Goal: Information Seeking & Learning: Learn about a topic

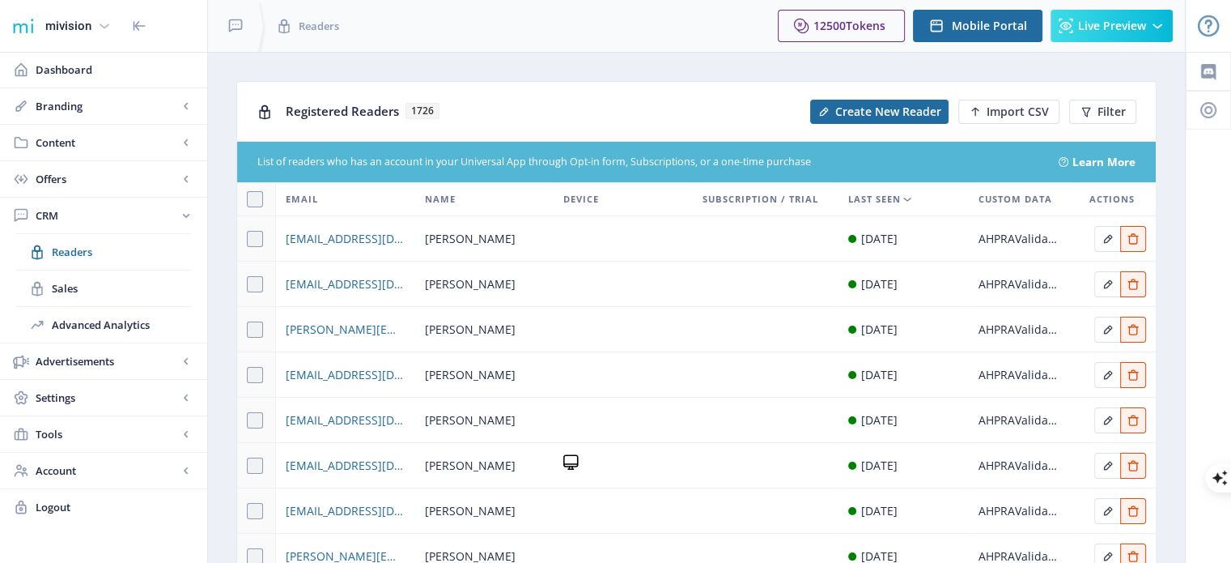
click at [70, 28] on div "mivision" at bounding box center [68, 26] width 46 height 36
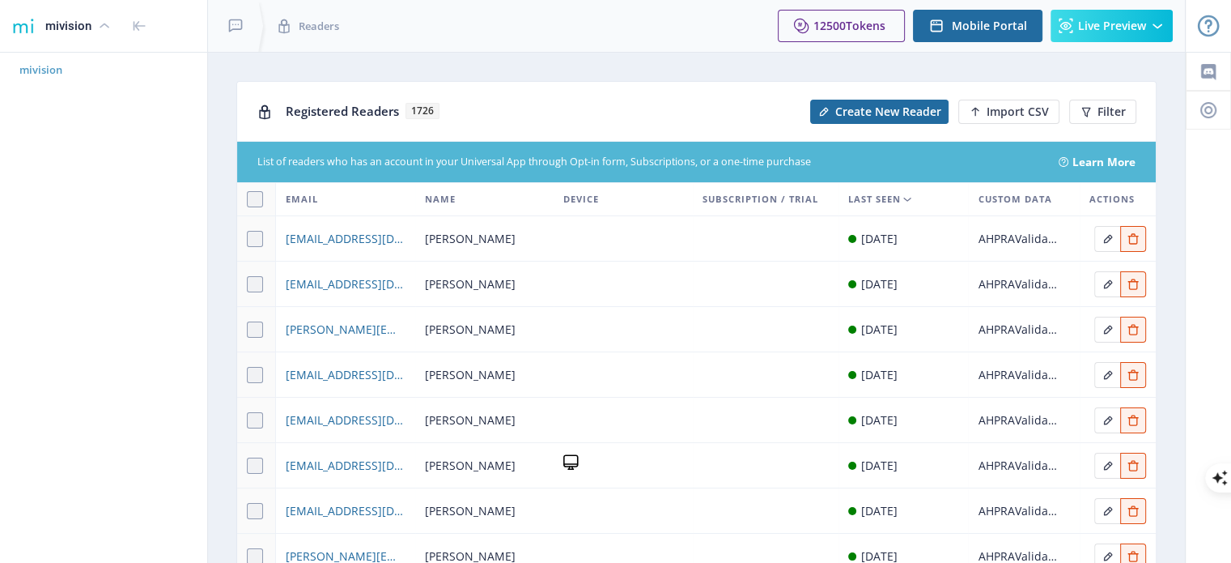
click at [49, 74] on span "mivision" at bounding box center [109, 70] width 181 height 16
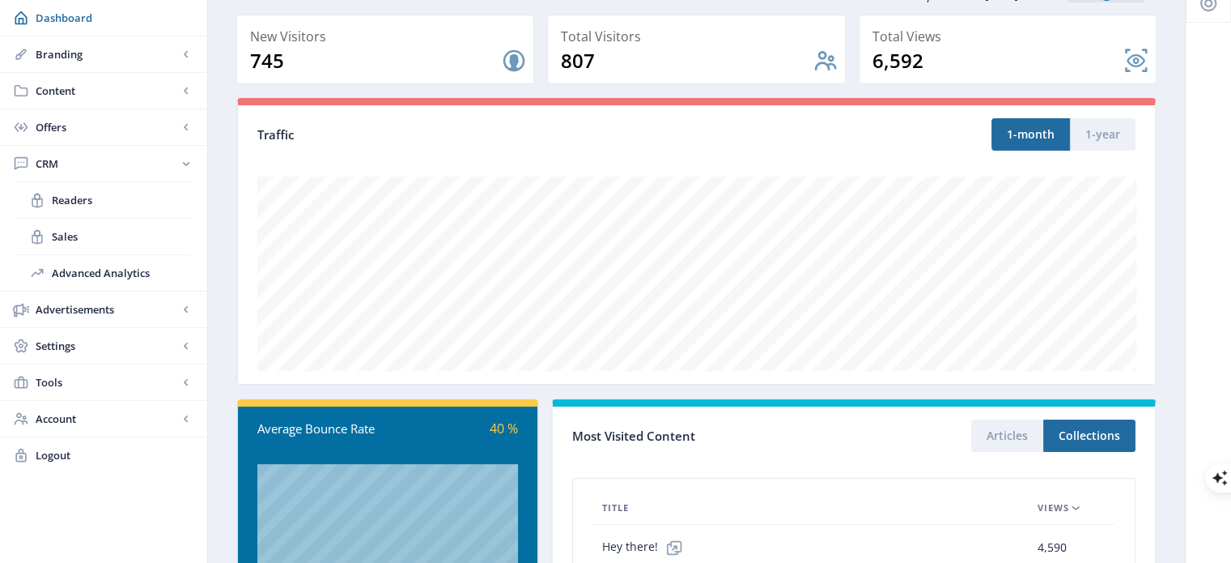
scroll to position [81, 0]
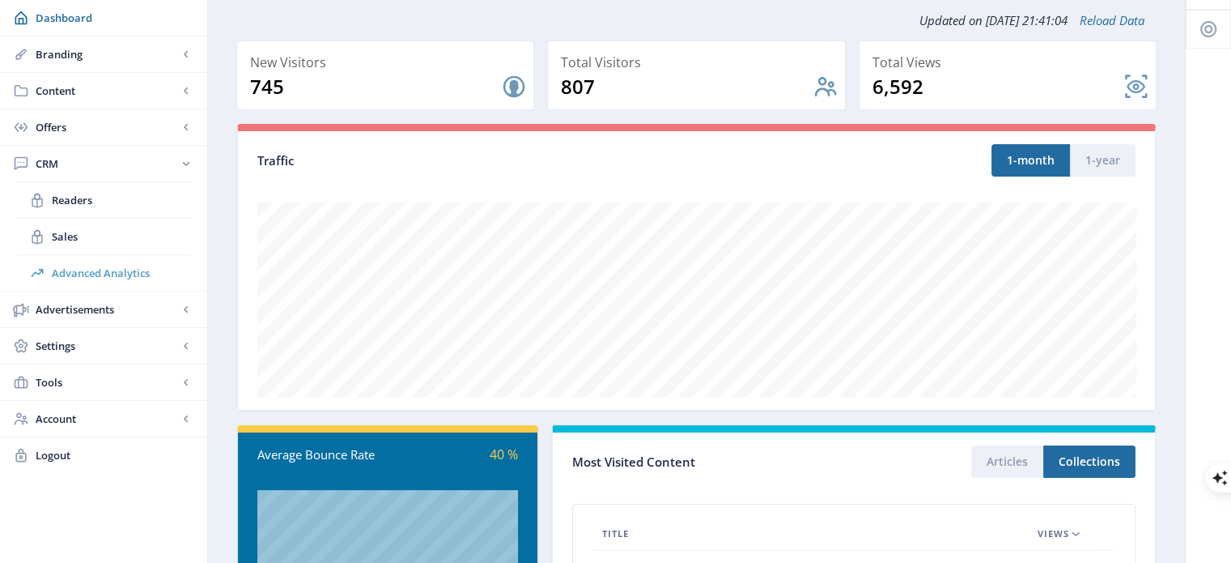
click at [89, 270] on span "Advanced Analytics" at bounding box center [121, 273] width 139 height 16
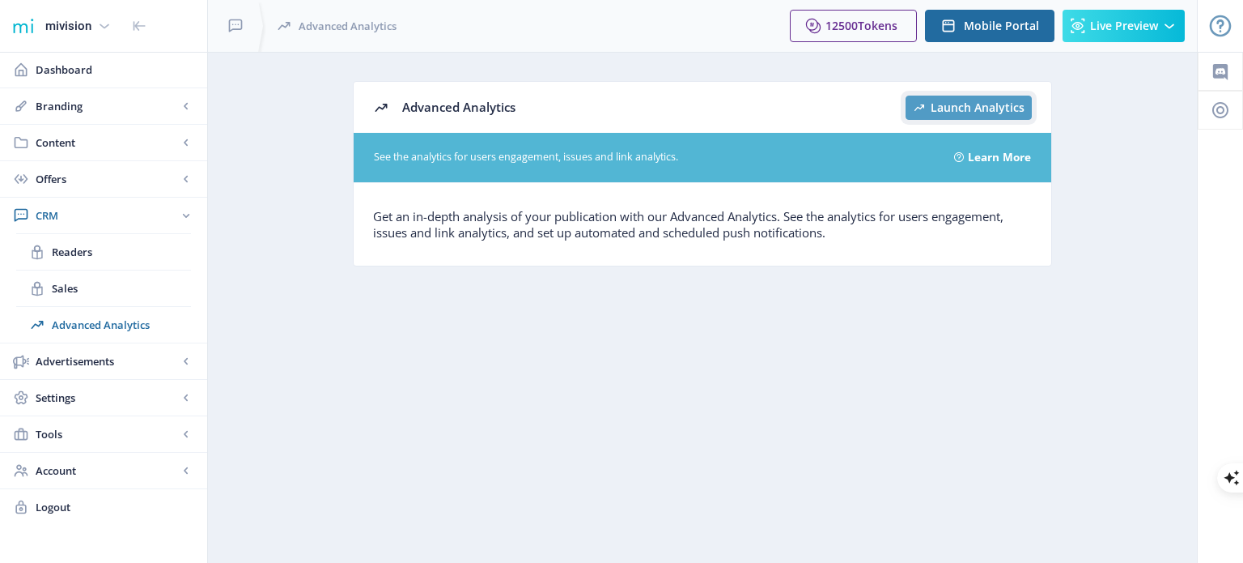
click at [937, 108] on span "Launch Analytics" at bounding box center [978, 107] width 94 height 13
click at [66, 70] on span "Dashboard" at bounding box center [115, 70] width 159 height 16
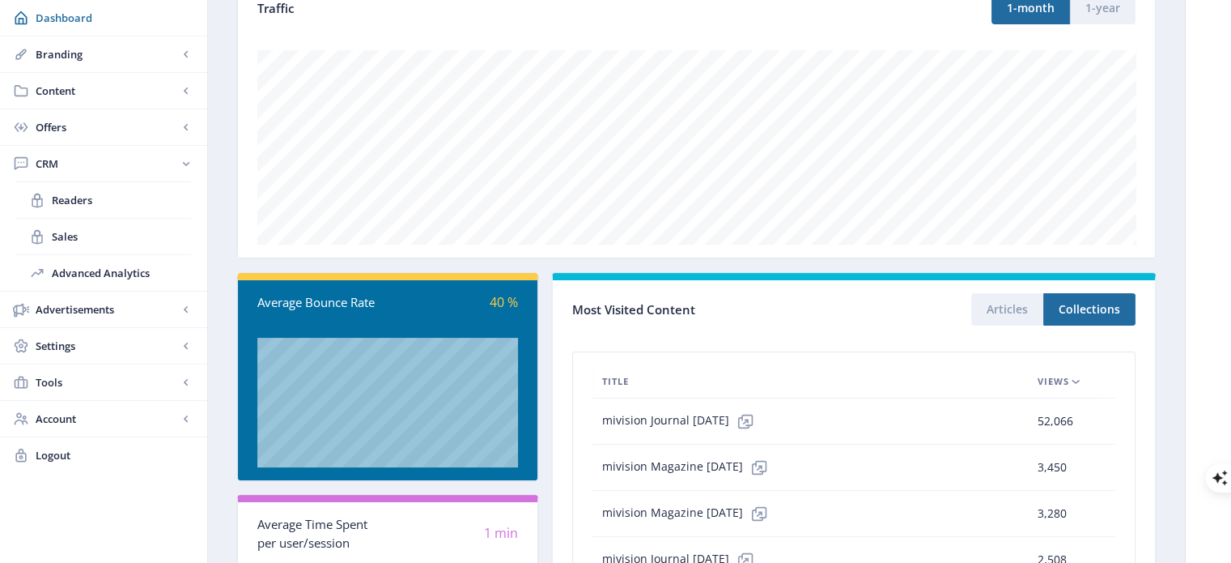
scroll to position [243, 0]
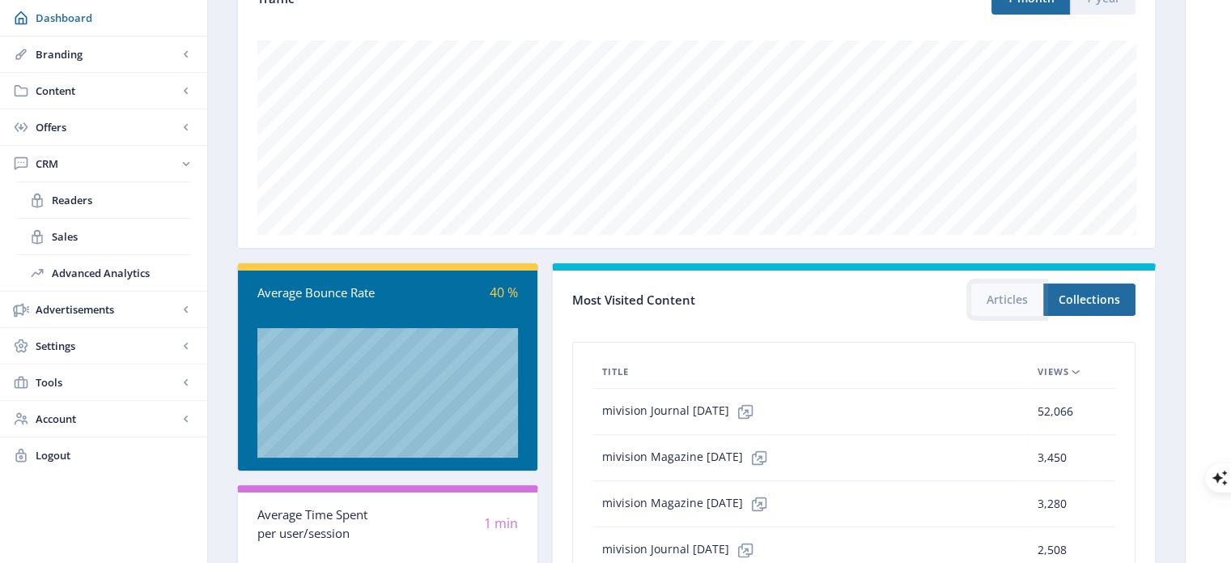
click at [1024, 305] on button "Articles" at bounding box center [1007, 299] width 72 height 32
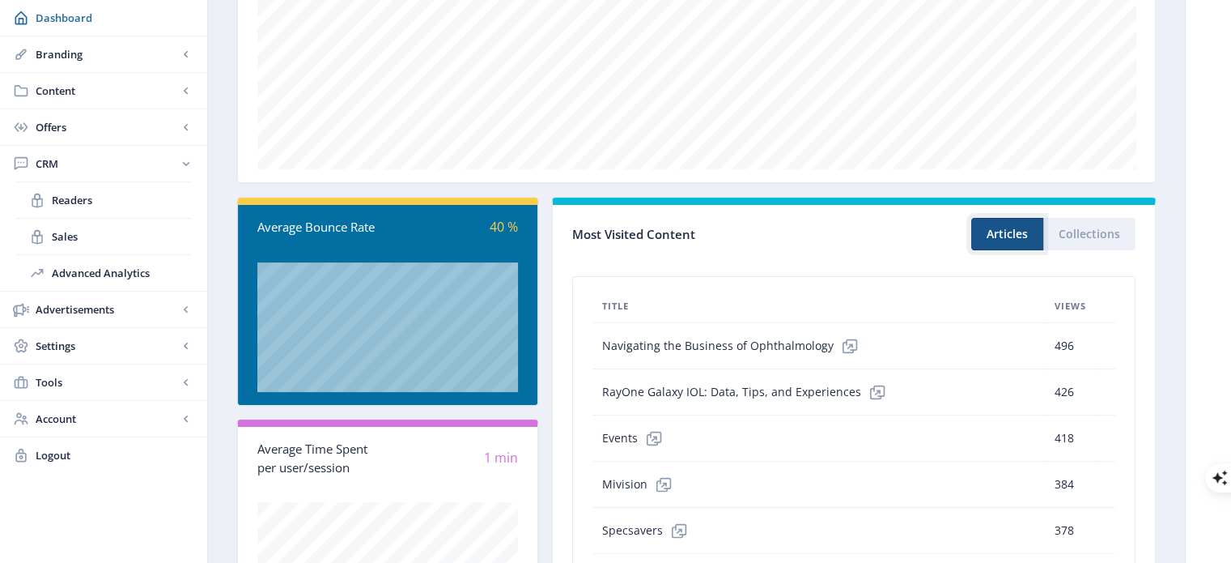
scroll to position [405, 0]
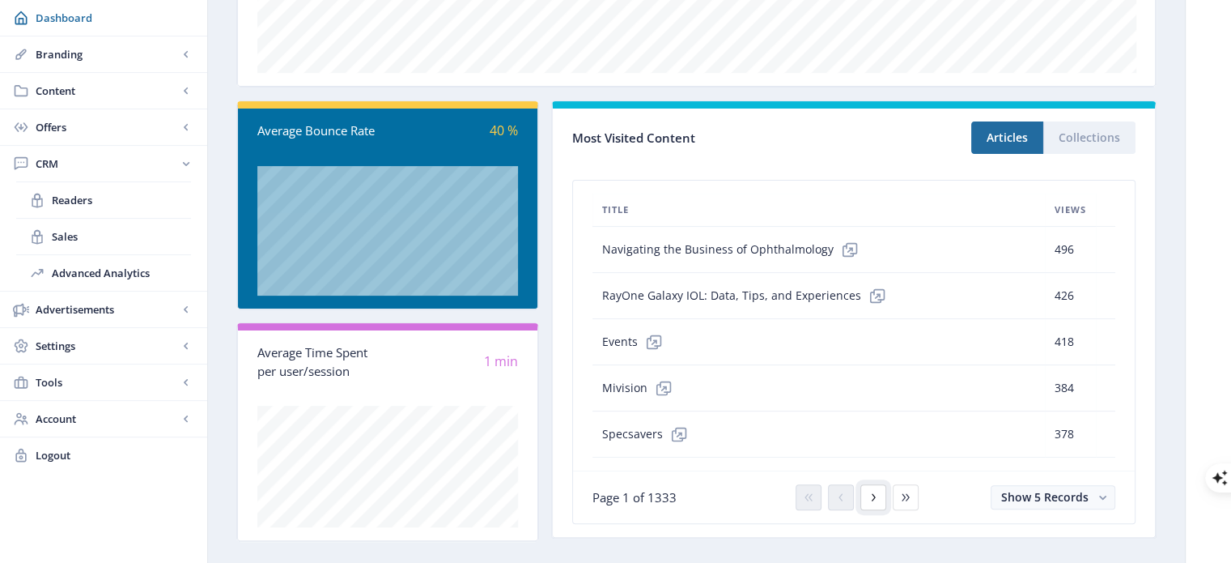
click at [869, 495] on icon at bounding box center [873, 497] width 13 height 13
